Goal: Information Seeking & Learning: Learn about a topic

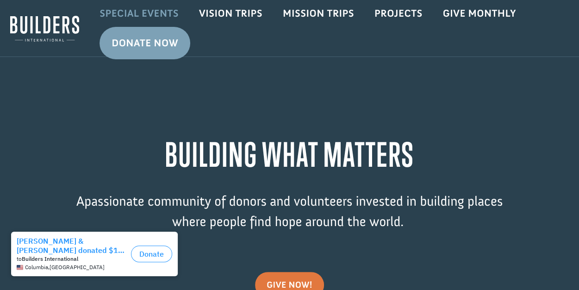
click at [147, 13] on link "Special Events" at bounding box center [139, 13] width 100 height 27
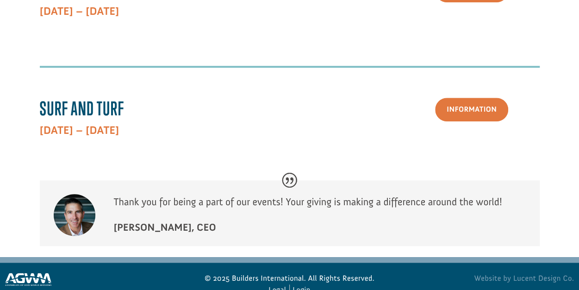
scroll to position [423, 0]
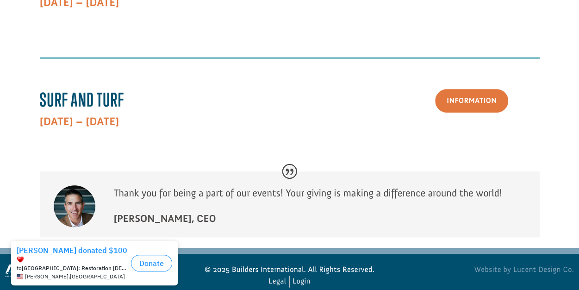
click at [372, 52] on div at bounding box center [290, 59] width 500 height 15
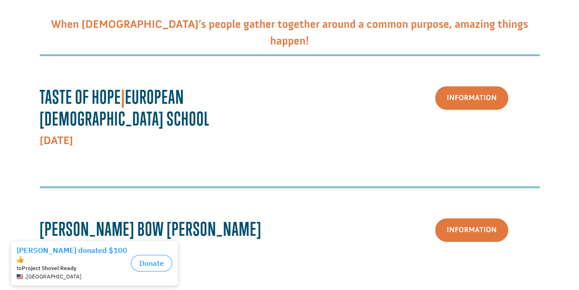
scroll to position [0, 0]
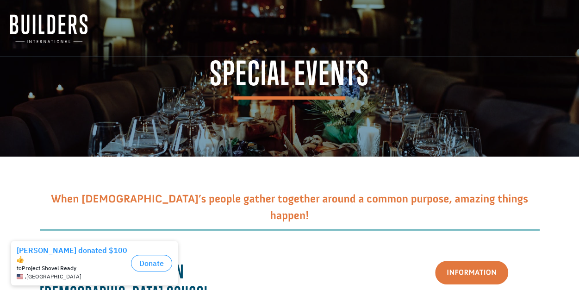
click at [53, 26] on img at bounding box center [48, 28] width 77 height 29
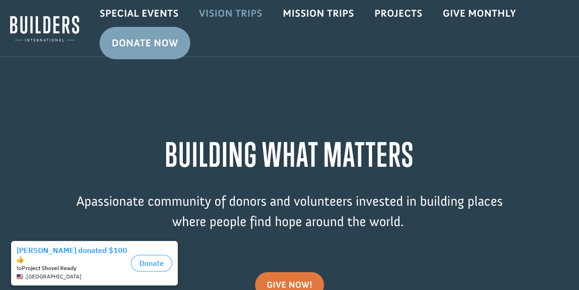
click at [244, 13] on link "Vision Trips" at bounding box center [231, 13] width 84 height 27
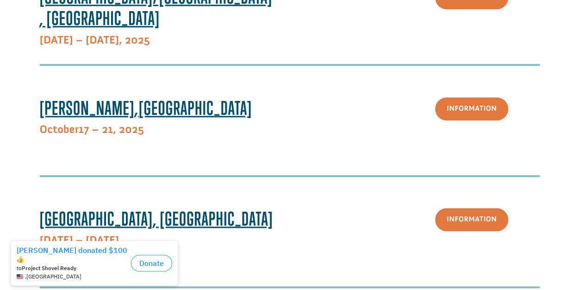
scroll to position [350, 0]
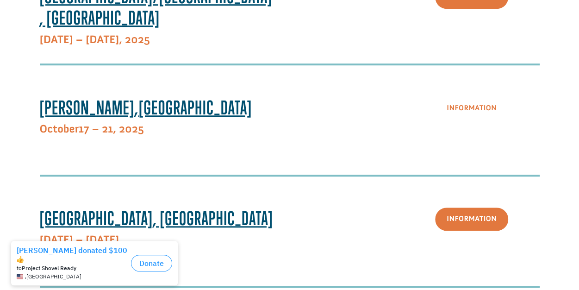
click at [488, 107] on link "Information" at bounding box center [471, 109] width 73 height 24
